Goal: Find specific page/section: Find specific page/section

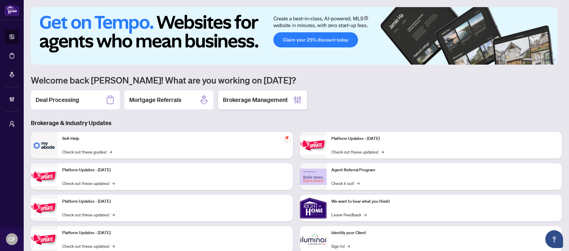
click at [277, 93] on div "Brokerage Management" at bounding box center [262, 99] width 89 height 19
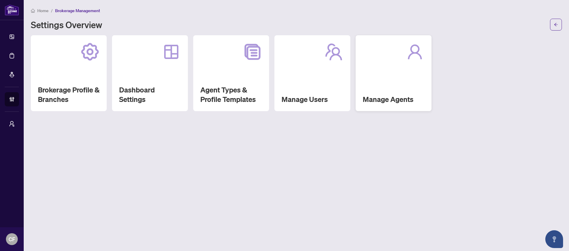
click at [384, 73] on div "Manage Agents" at bounding box center [394, 73] width 76 height 76
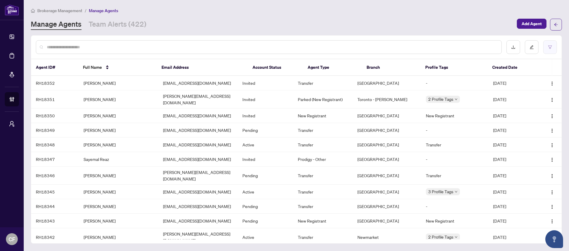
click at [549, 48] on icon "filter" at bounding box center [550, 47] width 4 height 4
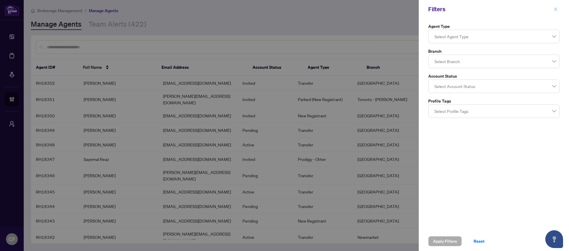
click at [558, 9] on icon "close" at bounding box center [556, 9] width 4 height 4
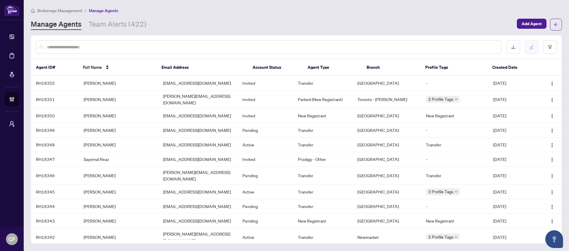
click at [529, 43] on button "button" at bounding box center [532, 47] width 14 height 14
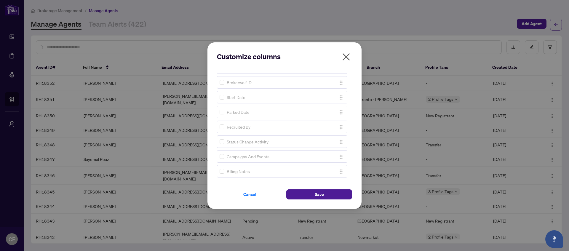
scroll to position [133, 0]
click at [249, 197] on span "Cancel" at bounding box center [249, 194] width 13 height 9
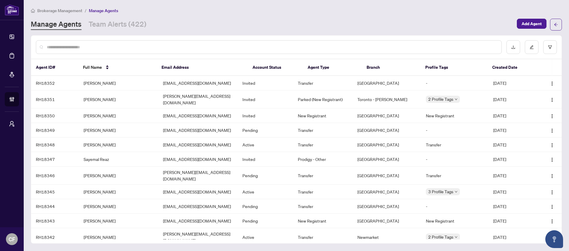
click at [157, 29] on div "Manage Agents Team Alerts (422)" at bounding box center [272, 24] width 483 height 11
click at [88, 49] on input "text" at bounding box center [272, 47] width 450 height 7
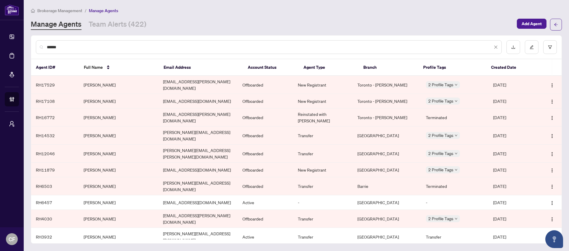
type input "******"
click at [197, 228] on td "[PERSON_NAME][EMAIL_ADDRESS][DOMAIN_NAME]" at bounding box center [197, 237] width 79 height 18
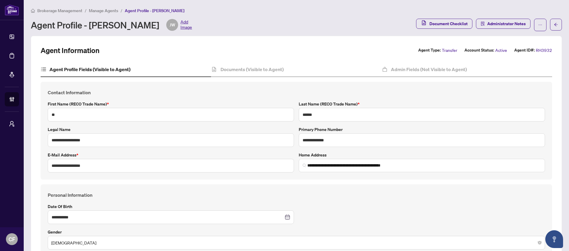
click at [110, 14] on div "Brokerage Management / Manage Agents / Agent Profile - [PERSON_NAME] Agent Prof…" at bounding box center [296, 19] width 531 height 24
click at [110, 13] on li "Manage Agents" at bounding box center [103, 10] width 29 height 7
click at [114, 11] on span "Manage Agents" at bounding box center [103, 10] width 29 height 5
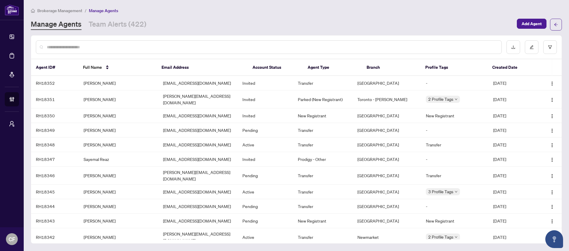
click at [74, 10] on span "Brokerage Management" at bounding box center [59, 10] width 45 height 5
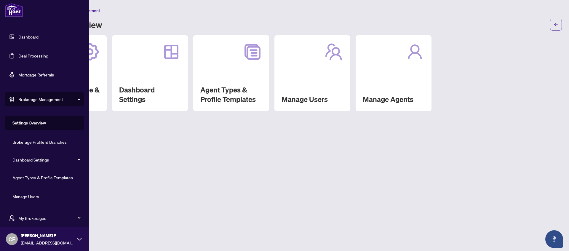
click at [18, 58] on link "Deal Processing" at bounding box center [33, 55] width 30 height 5
